Goal: Information Seeking & Learning: Learn about a topic

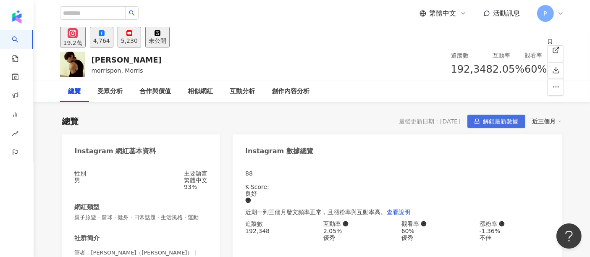
click at [489, 170] on div "88 K-Score : 良好 近期一到三個月發文頻率正常，且漲粉率與互動率高。 查看說明" at bounding box center [397, 195] width 304 height 50
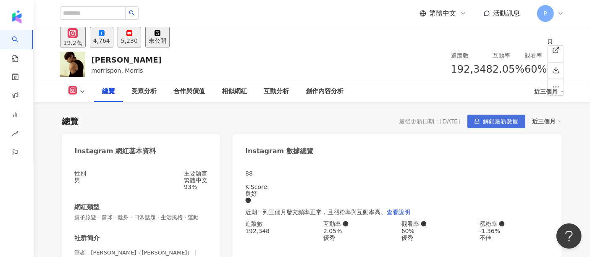
scroll to position [51, 0]
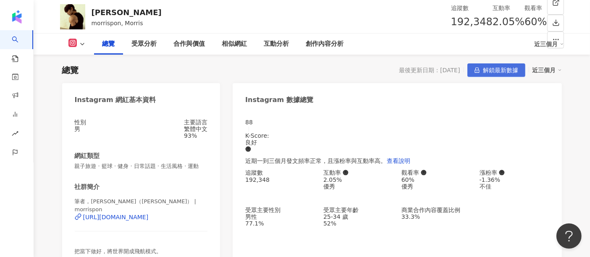
click at [496, 66] on span "解鎖最新數據" at bounding box center [500, 70] width 35 height 13
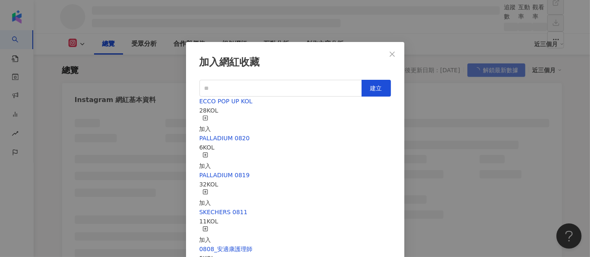
scroll to position [3, 0]
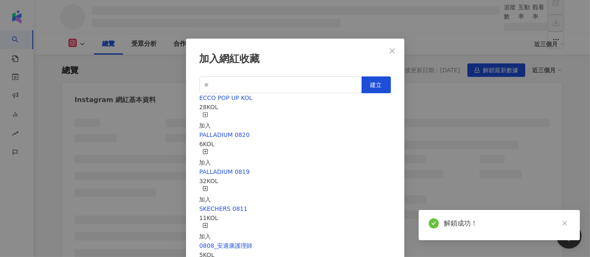
click at [211, 112] on div "加入" at bounding box center [205, 121] width 12 height 18
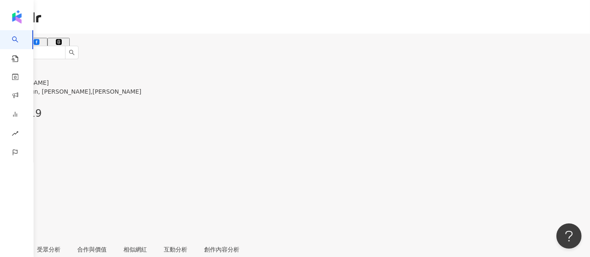
scroll to position [51, 0]
